Goal: Information Seeking & Learning: Check status

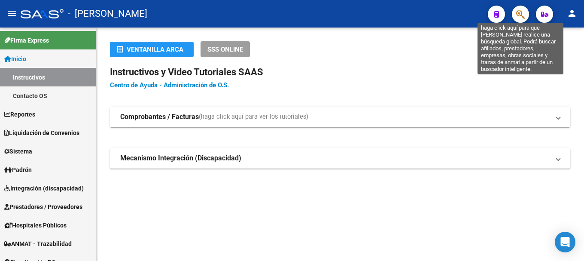
click at [523, 15] on icon "button" at bounding box center [520, 14] width 9 height 10
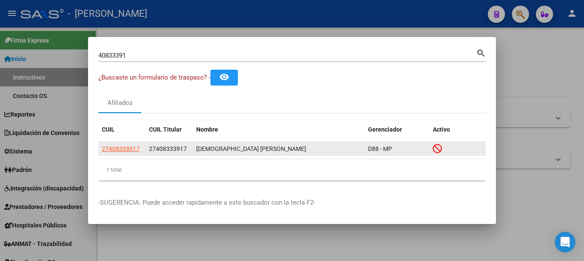
click at [164, 146] on span "27408333917" at bounding box center [168, 148] width 38 height 7
copy span "27408333917"
click at [113, 154] on datatable-body-cell "27408333917" at bounding box center [121, 148] width 47 height 13
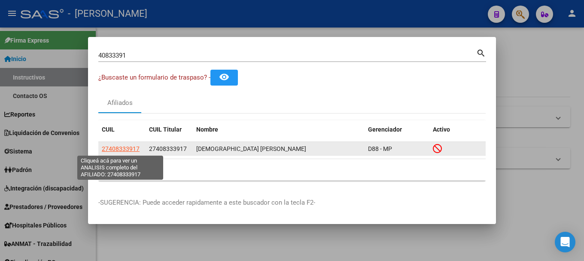
click at [113, 149] on span "27408333917" at bounding box center [121, 148] width 38 height 7
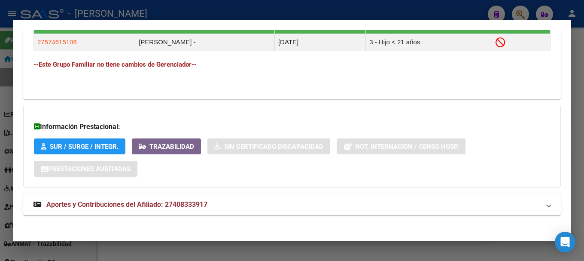
scroll to position [519, 0]
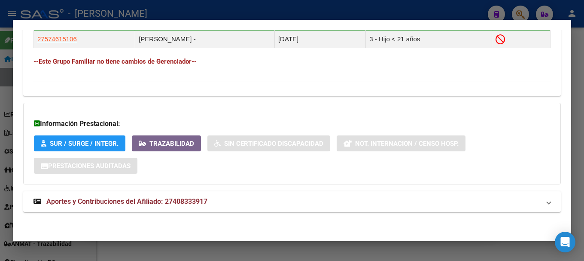
click at [211, 195] on mat-expansion-panel-header "Aportes y Contribuciones del Afiliado: 27408333917" at bounding box center [292, 201] width 538 height 21
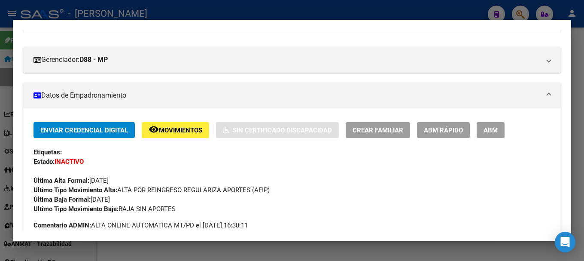
scroll to position [0, 0]
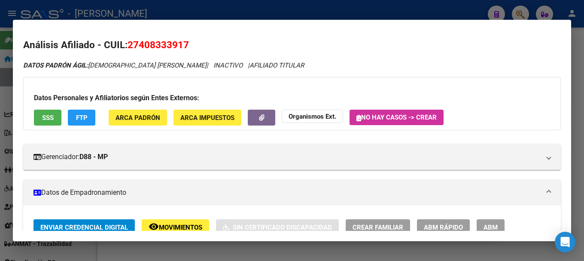
click at [225, 9] on div at bounding box center [292, 130] width 584 height 261
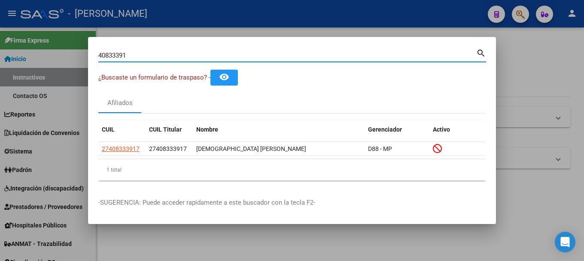
drag, startPoint x: 160, startPoint y: 58, endPoint x: 228, endPoint y: 49, distance: 68.8
click at [228, 49] on div "40833391 Buscar (apellido, dni, [PERSON_NAME], [PERSON_NAME], cuit, obra social)" at bounding box center [287, 55] width 378 height 13
type input "4"
type input "28683808"
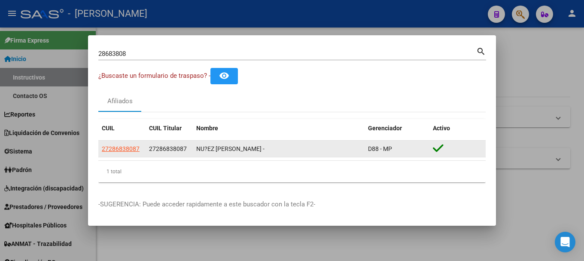
drag, startPoint x: 255, startPoint y: 149, endPoint x: 200, endPoint y: 149, distance: 55.4
click at [200, 149] on div "NU?EZ [PERSON_NAME] -" at bounding box center [278, 149] width 165 height 10
click at [197, 147] on div "NU?EZ [PERSON_NAME] -" at bounding box center [278, 149] width 165 height 10
click at [171, 149] on span "27286838087" at bounding box center [168, 148] width 38 height 7
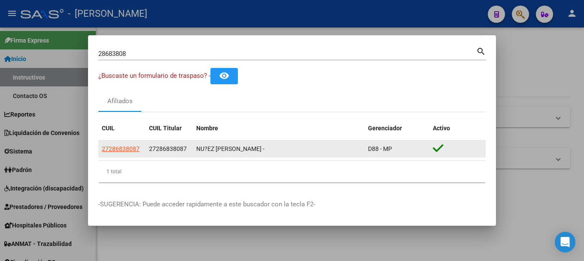
drag, startPoint x: 330, startPoint y: 152, endPoint x: 287, endPoint y: 152, distance: 43.4
click at [329, 152] on div "NU?EZ [PERSON_NAME] -" at bounding box center [278, 149] width 165 height 10
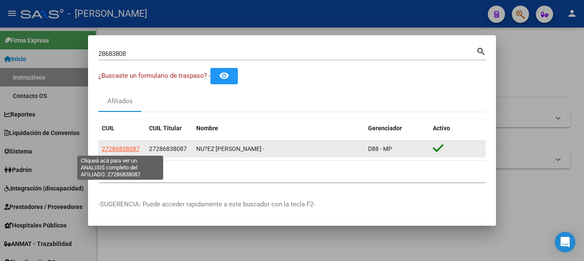
click at [129, 147] on span "27286838087" at bounding box center [121, 148] width 38 height 7
type textarea "27286838087"
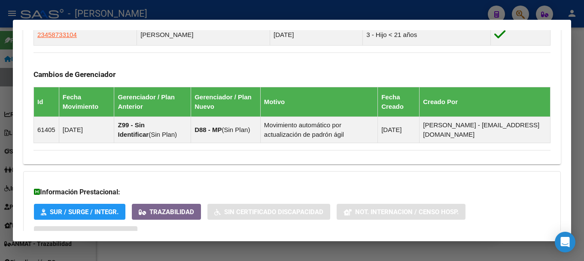
scroll to position [627, 0]
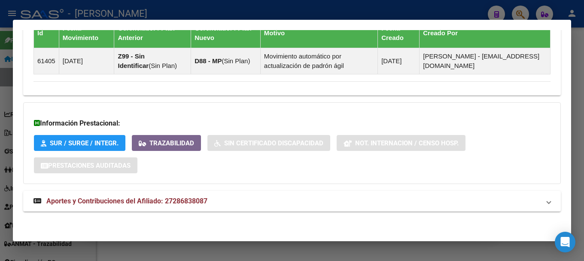
click at [191, 195] on mat-expansion-panel-header "Aportes y Contribuciones del Afiliado: 27286838087" at bounding box center [292, 201] width 538 height 21
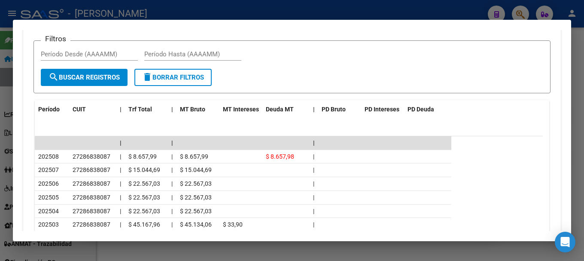
scroll to position [934, 0]
